Goal: Task Accomplishment & Management: Manage account settings

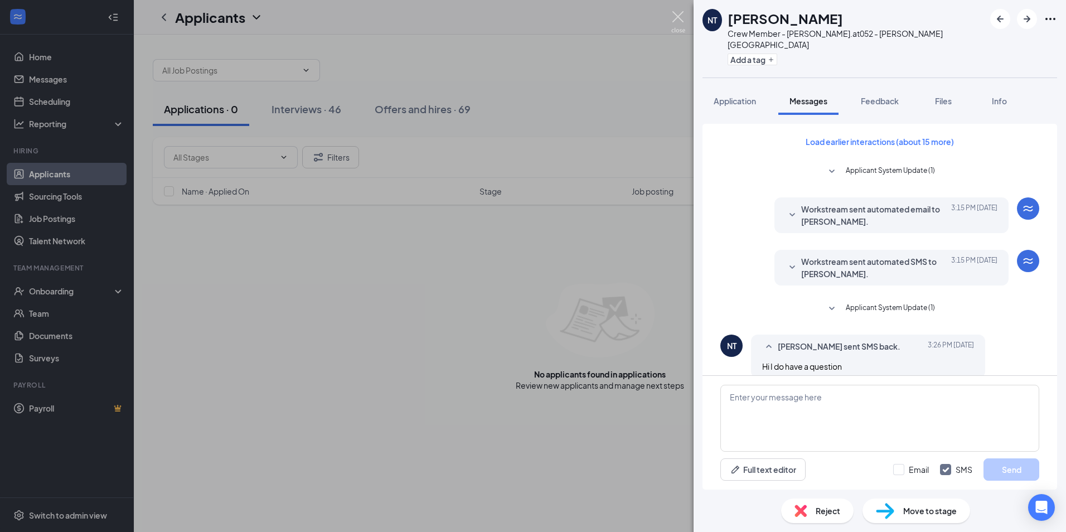
click at [676, 22] on img at bounding box center [678, 22] width 14 height 22
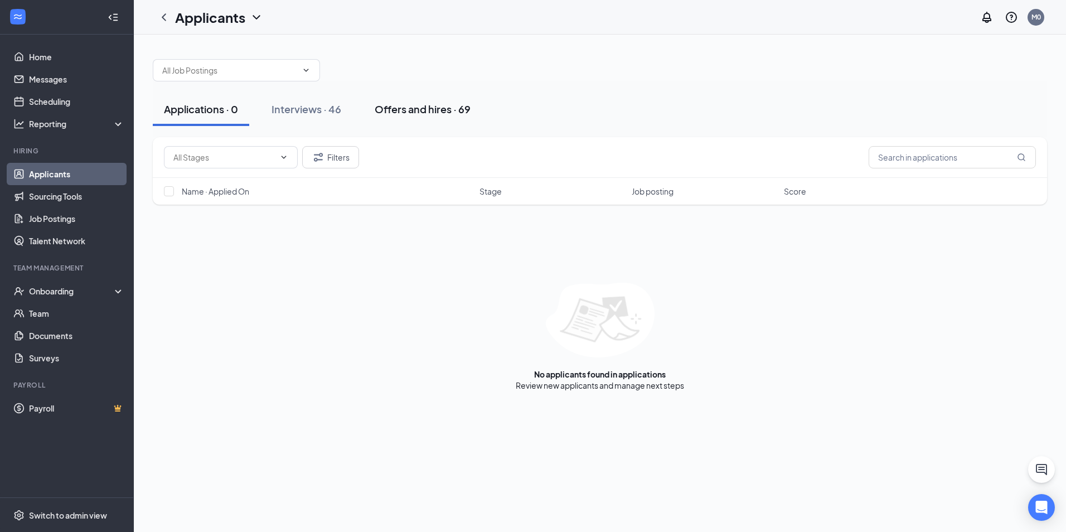
click at [399, 111] on div "Offers and hires · 69" at bounding box center [423, 109] width 96 height 14
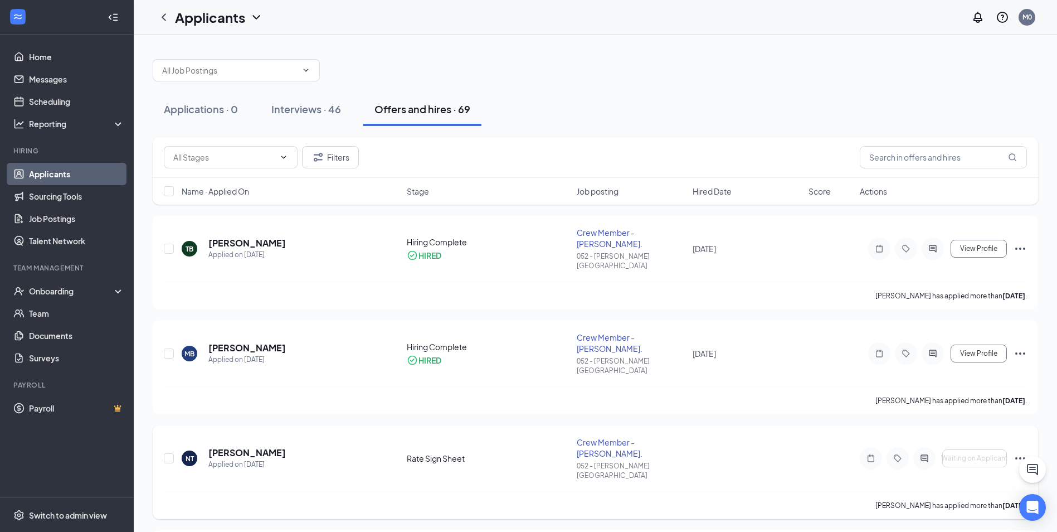
click at [1021, 457] on icon "Ellipses" at bounding box center [1021, 458] width 10 height 2
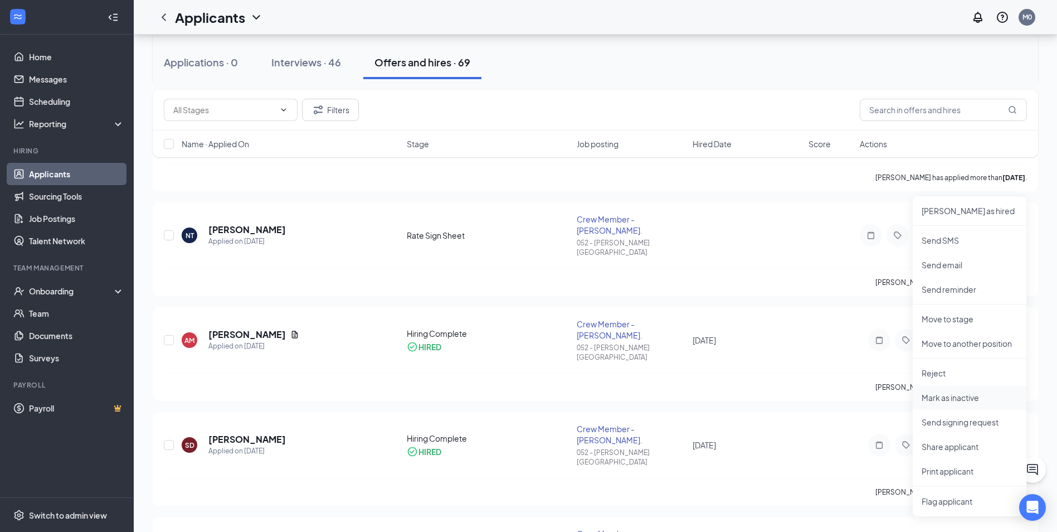
scroll to position [279, 0]
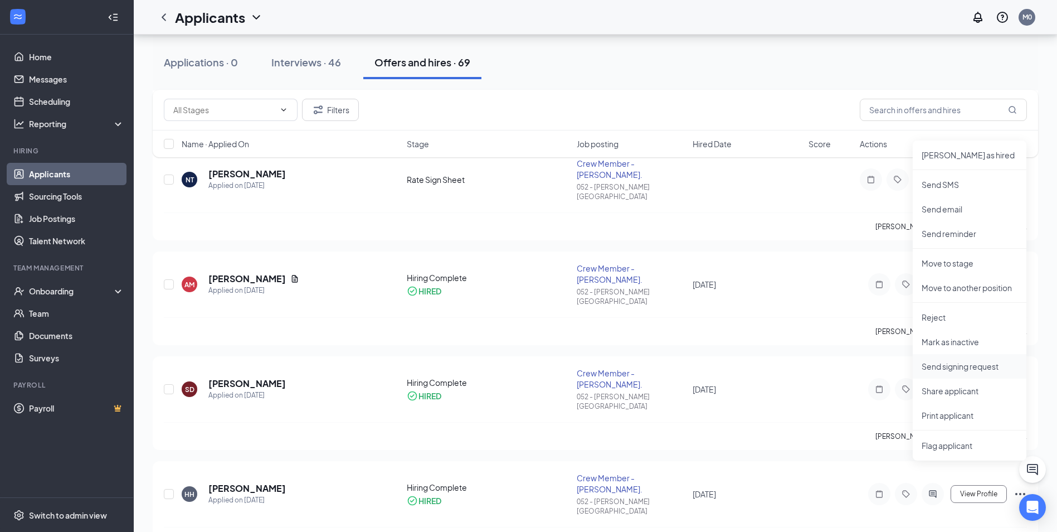
click at [960, 369] on p "Send signing request" at bounding box center [970, 366] width 96 height 11
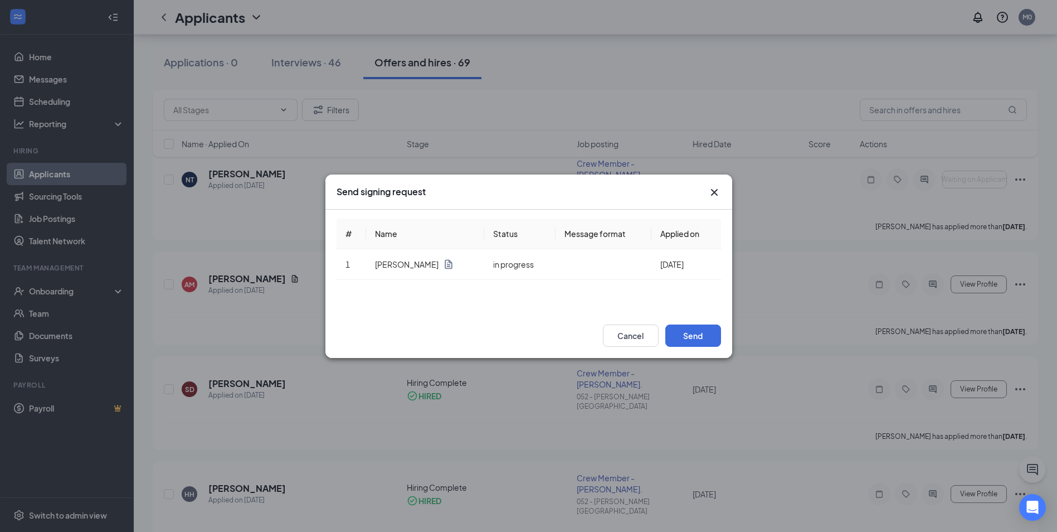
click at [712, 188] on icon "Cross" at bounding box center [714, 192] width 13 height 13
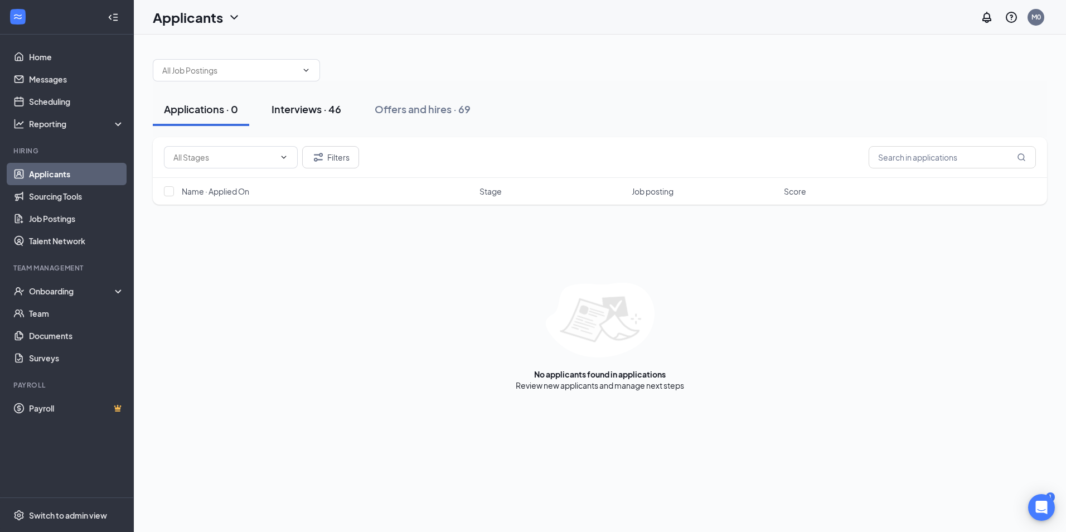
click at [299, 109] on div "Interviews · 46" at bounding box center [306, 109] width 70 height 14
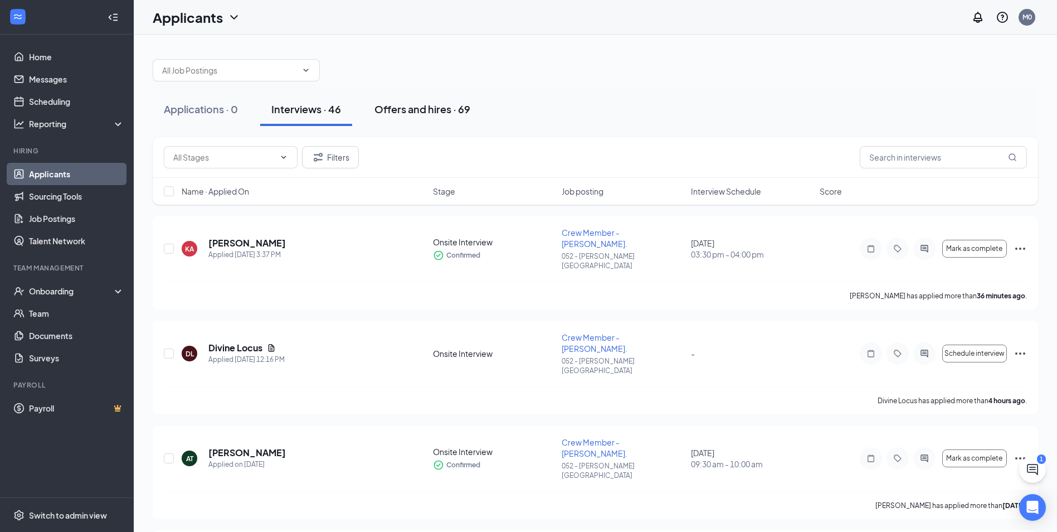
click at [410, 114] on div "Offers and hires · 69" at bounding box center [423, 109] width 96 height 14
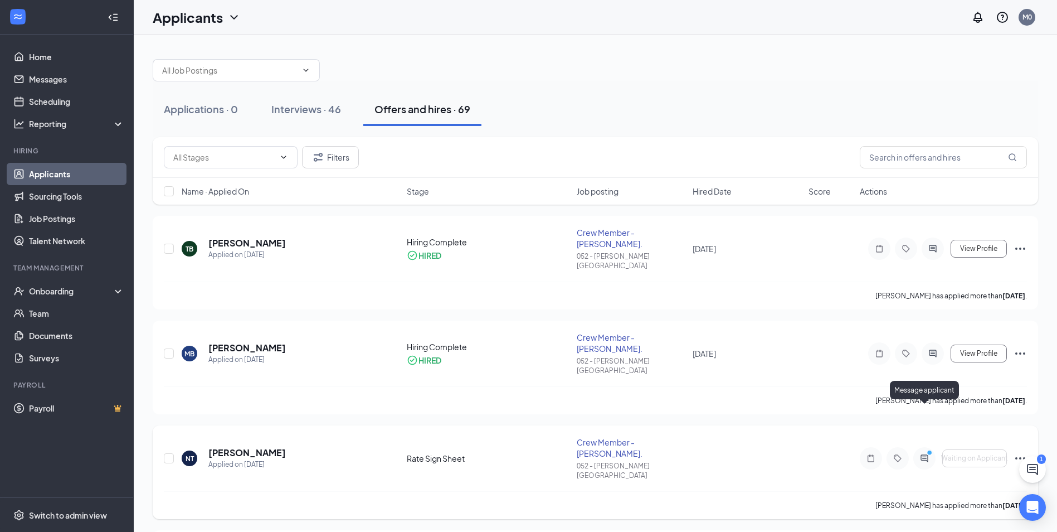
click at [932, 450] on circle "PrimaryDot" at bounding box center [929, 452] width 5 height 5
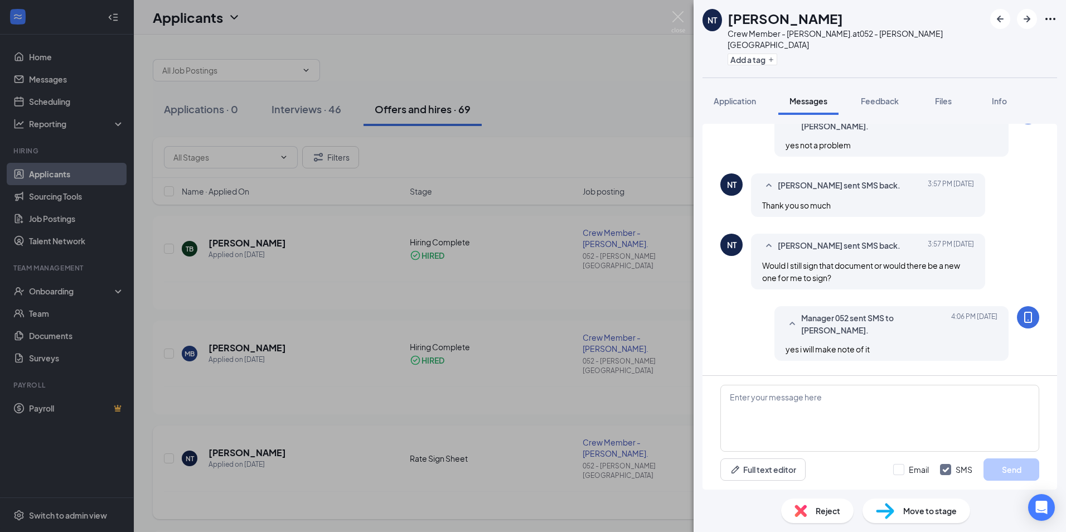
scroll to position [386, 0]
